Goal: Use online tool/utility: Utilize a website feature to perform a specific function

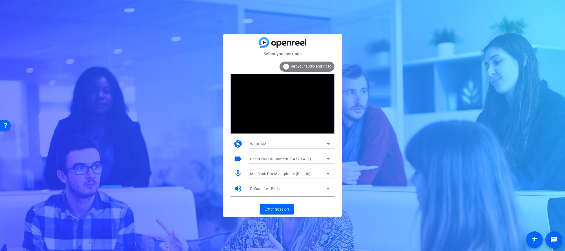
click at [325, 156] on icon at bounding box center [328, 158] width 7 height 7
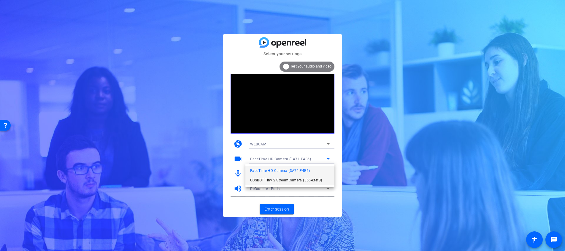
click at [309, 178] on span "OBSBOT Tiny 2 StreamCamera (3564:fef8)" at bounding box center [286, 179] width 72 height 7
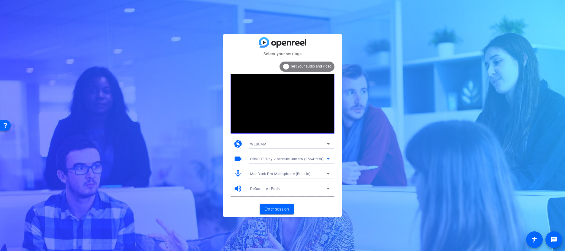
click at [330, 144] on icon at bounding box center [328, 143] width 7 height 7
click at [330, 144] on div at bounding box center [282, 125] width 565 height 251
click at [282, 212] on span "Enter session" at bounding box center [276, 209] width 25 height 6
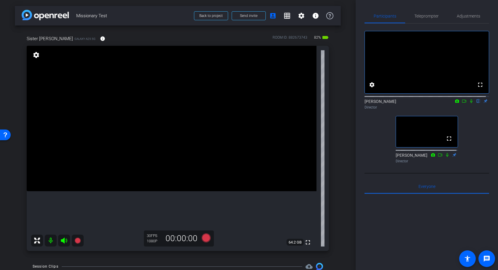
type input "Default title 1443"
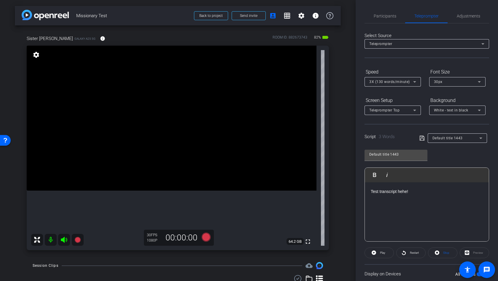
click at [466, 250] on div "Preview" at bounding box center [474, 253] width 29 height 11
click at [472, 250] on div "Preview" at bounding box center [474, 253] width 29 height 11
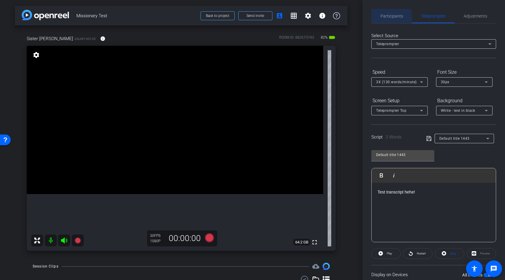
click at [378, 19] on div "Participants" at bounding box center [391, 16] width 41 height 14
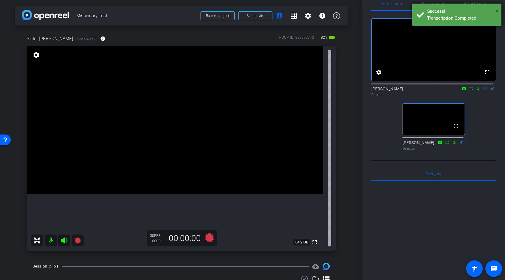
click at [497, 9] on span "×" at bounding box center [496, 10] width 3 height 7
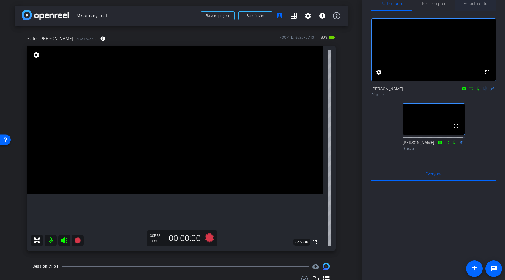
click at [472, 2] on span "Adjustments" at bounding box center [474, 3] width 23 height 4
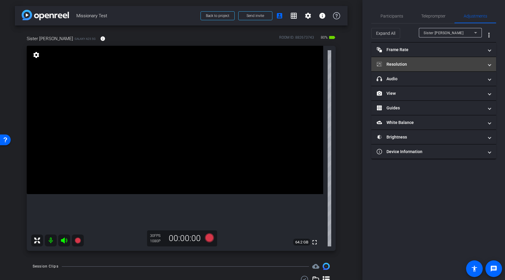
click at [420, 63] on mat-panel-title "Resolution" at bounding box center [429, 64] width 107 height 6
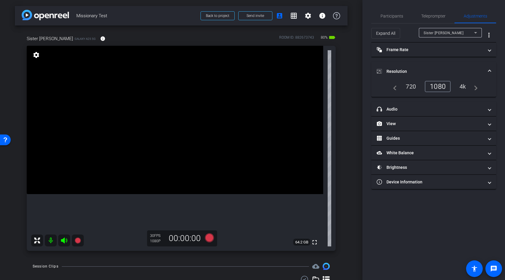
click at [466, 87] on div "4k" at bounding box center [462, 86] width 15 height 10
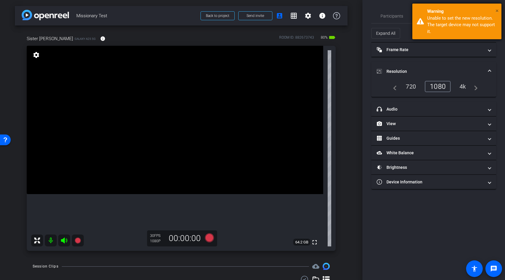
click at [496, 9] on span "×" at bounding box center [496, 10] width 3 height 7
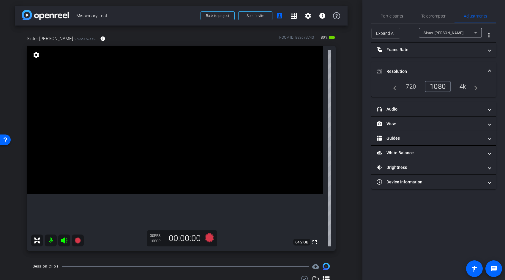
click at [465, 85] on div "4k" at bounding box center [462, 86] width 15 height 10
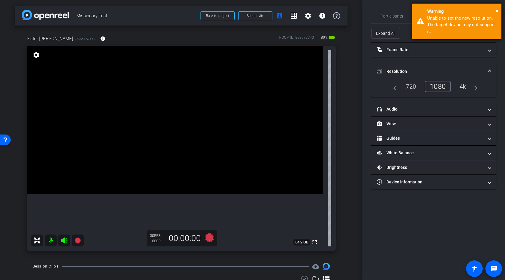
click at [495, 10] on div "Warning" at bounding box center [462, 11] width 70 height 7
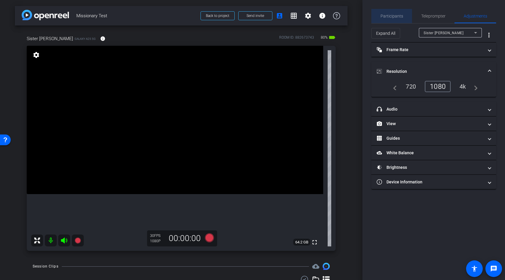
click at [403, 15] on div "Participants" at bounding box center [391, 16] width 41 height 14
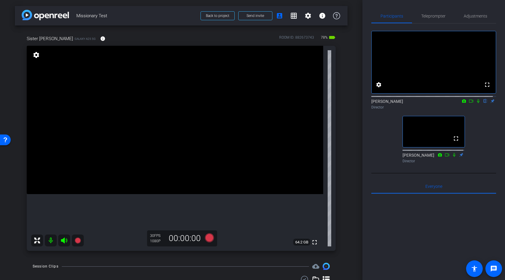
click at [429, 5] on div "Participants Teleprompter Adjustments fullscreen settings [PERSON_NAME] flip Di…" at bounding box center [433, 140] width 142 height 280
click at [427, 15] on span "Teleprompter" at bounding box center [433, 16] width 24 height 4
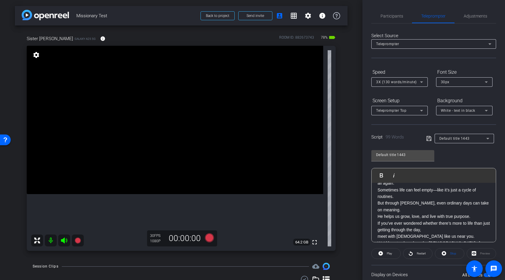
scroll to position [22, 0]
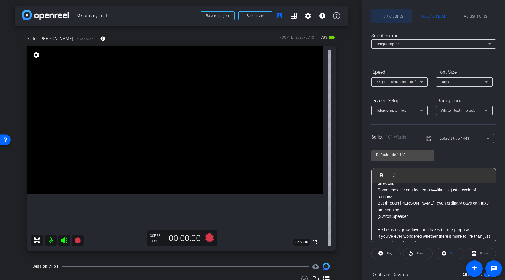
click at [394, 19] on span "Participants" at bounding box center [391, 16] width 23 height 14
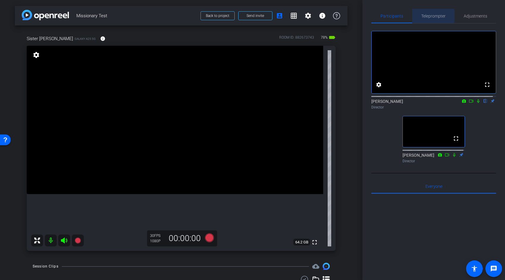
click at [422, 16] on span "Teleprompter" at bounding box center [433, 16] width 24 height 4
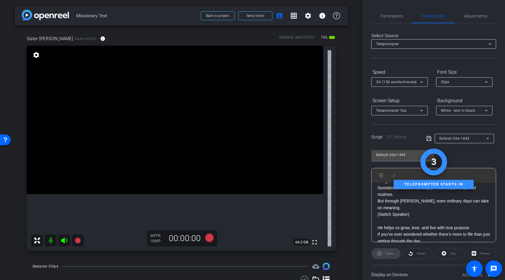
scroll to position [0, 0]
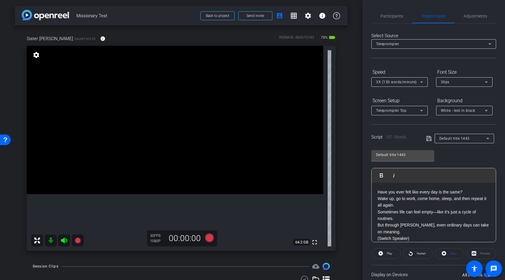
click at [476, 250] on div "Preview" at bounding box center [480, 253] width 29 height 11
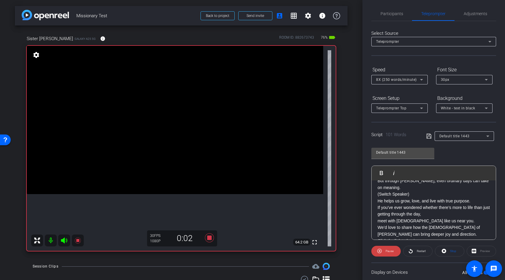
scroll to position [52, 0]
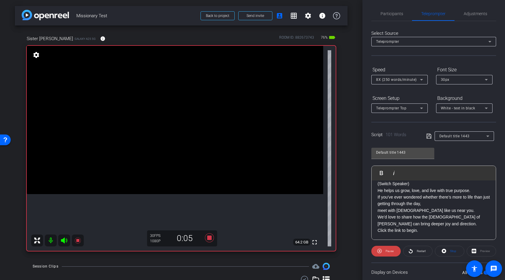
click at [485, 250] on div "Preview" at bounding box center [480, 250] width 29 height 11
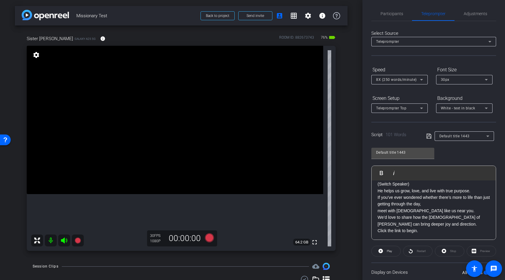
click at [472, 148] on div "Default title 1443 Play Play from this location Play Selected Play and display …" at bounding box center [433, 191] width 125 height 96
click at [390, 17] on span "Participants" at bounding box center [391, 14] width 23 height 14
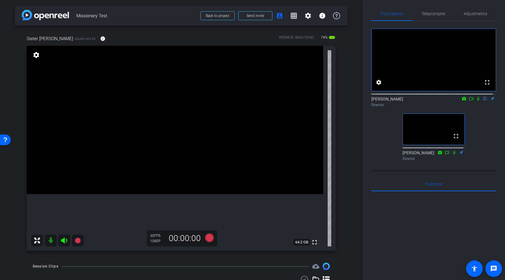
click at [343, 68] on div "Sister [PERSON_NAME] Galaxy A25 5G info ROOM ID: 882673743 74% battery_std full…" at bounding box center [181, 141] width 332 height 231
